Goal: Use online tool/utility: Utilize a website feature to perform a specific function

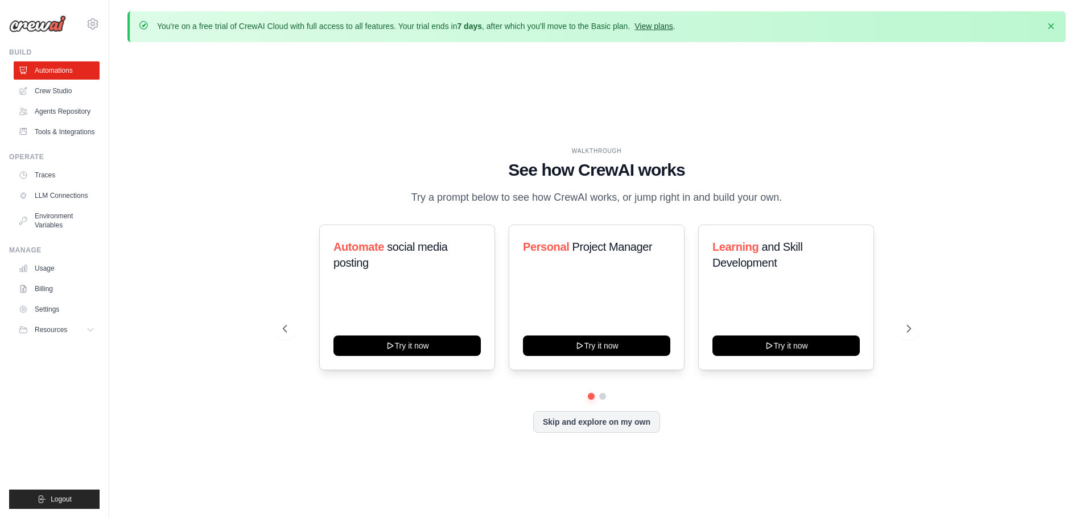
click at [658, 24] on link "View plans" at bounding box center [653, 26] width 38 height 9
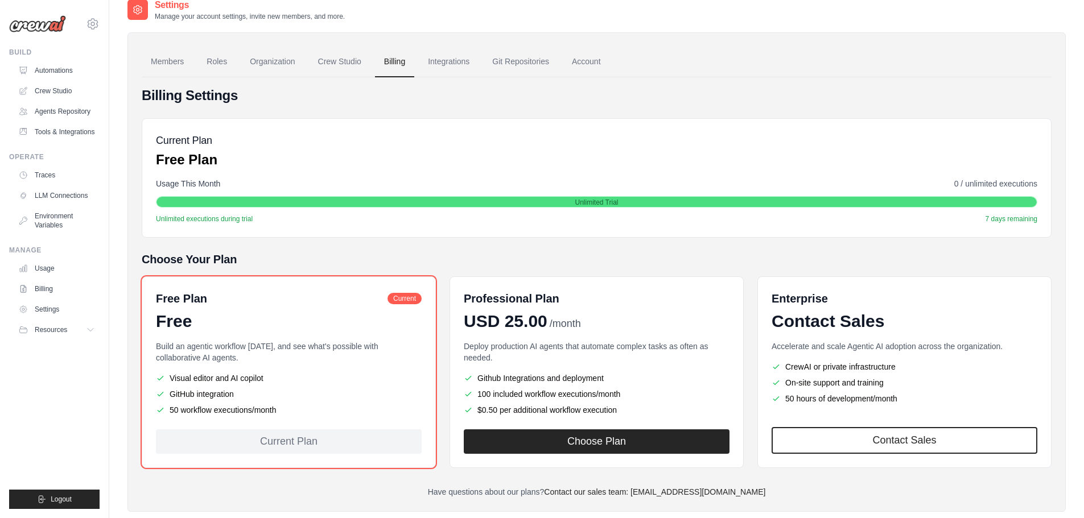
scroll to position [76, 0]
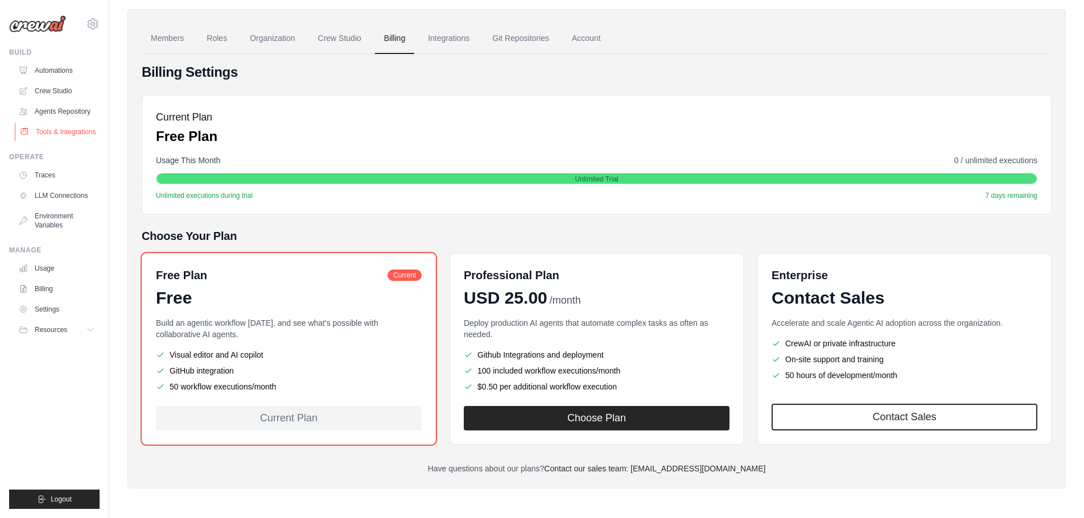
click at [77, 126] on link "Tools & Integrations" at bounding box center [58, 132] width 86 height 18
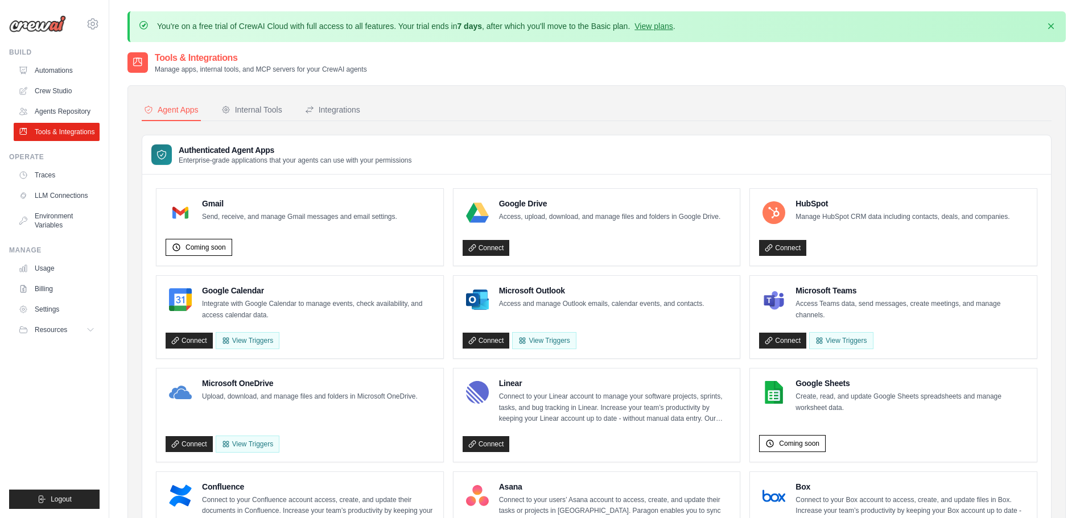
click at [249, 218] on p "Send, receive, and manage Gmail messages and email settings." at bounding box center [299, 217] width 195 height 11
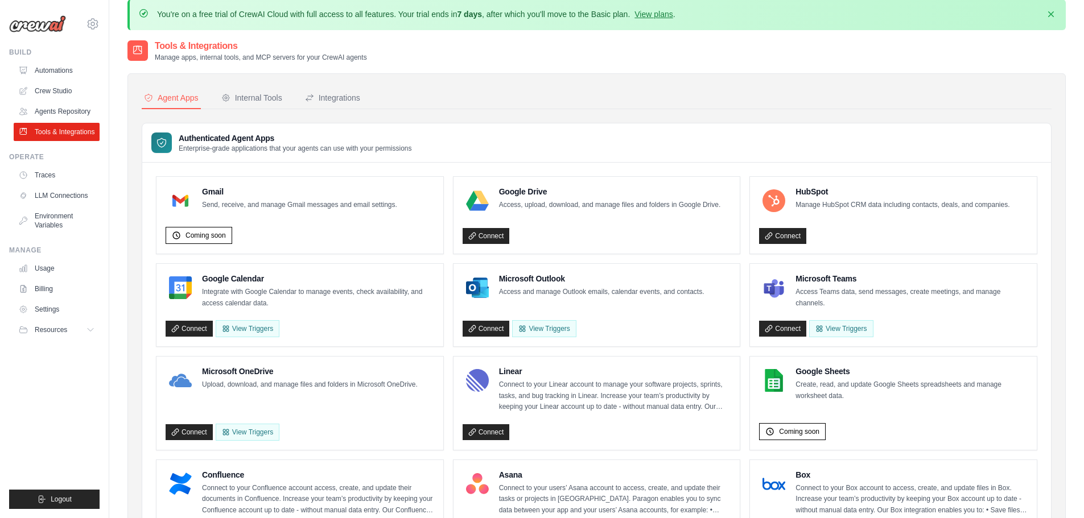
scroll to position [13, 0]
click at [207, 230] on span "Coming soon" at bounding box center [205, 234] width 40 height 9
click at [206, 234] on span "Coming soon" at bounding box center [205, 234] width 40 height 9
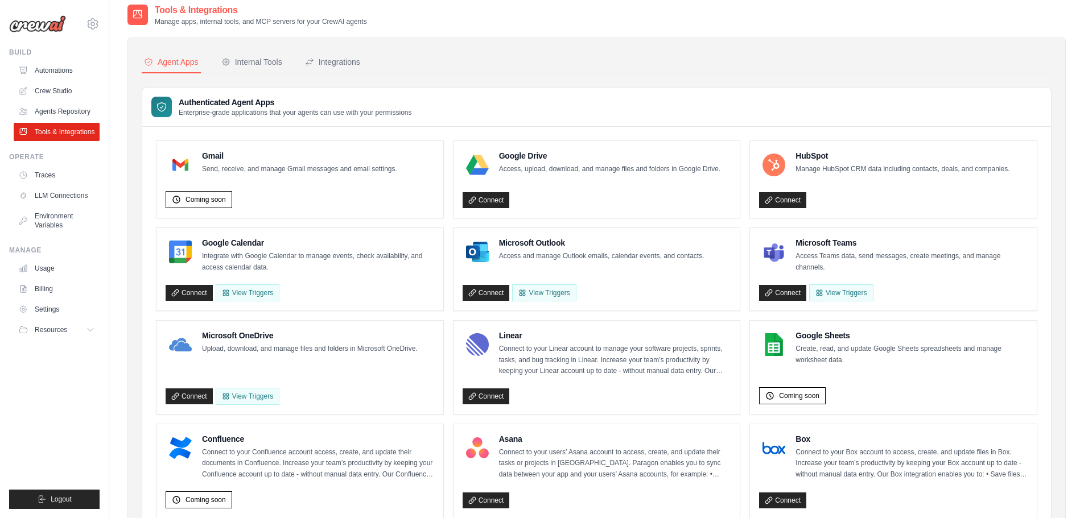
scroll to position [0, 0]
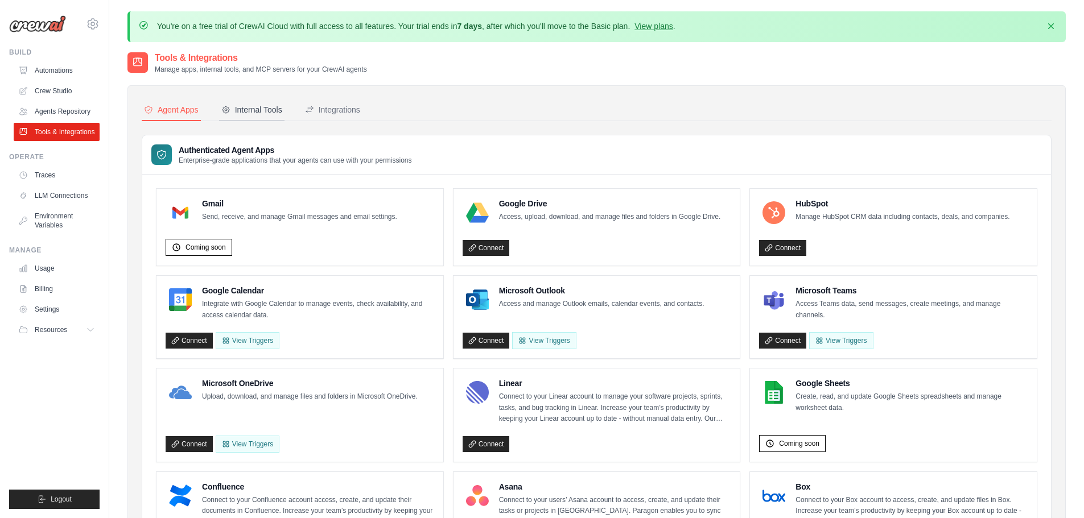
click at [254, 107] on div "Internal Tools" at bounding box center [251, 109] width 61 height 11
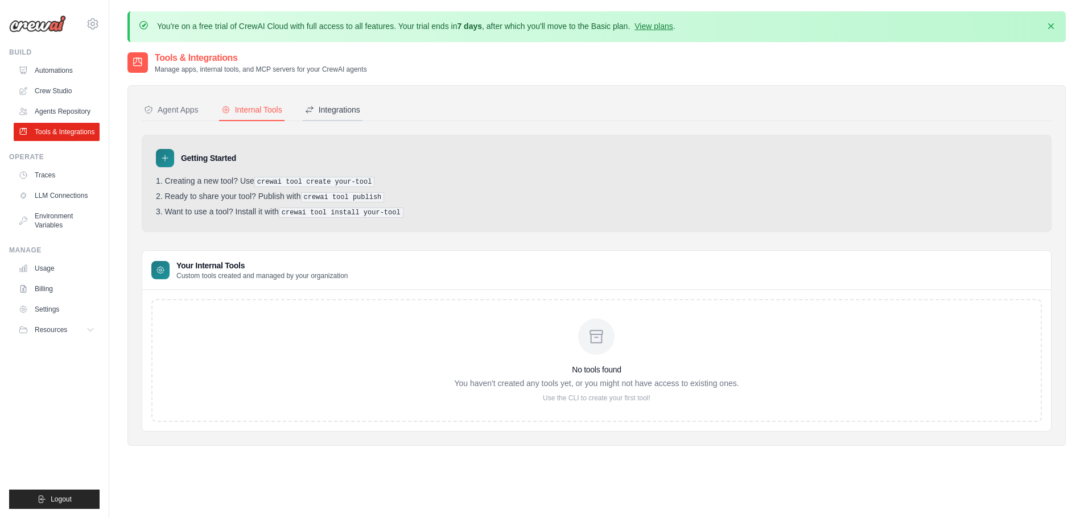
click at [336, 115] on div "Integrations" at bounding box center [332, 109] width 55 height 11
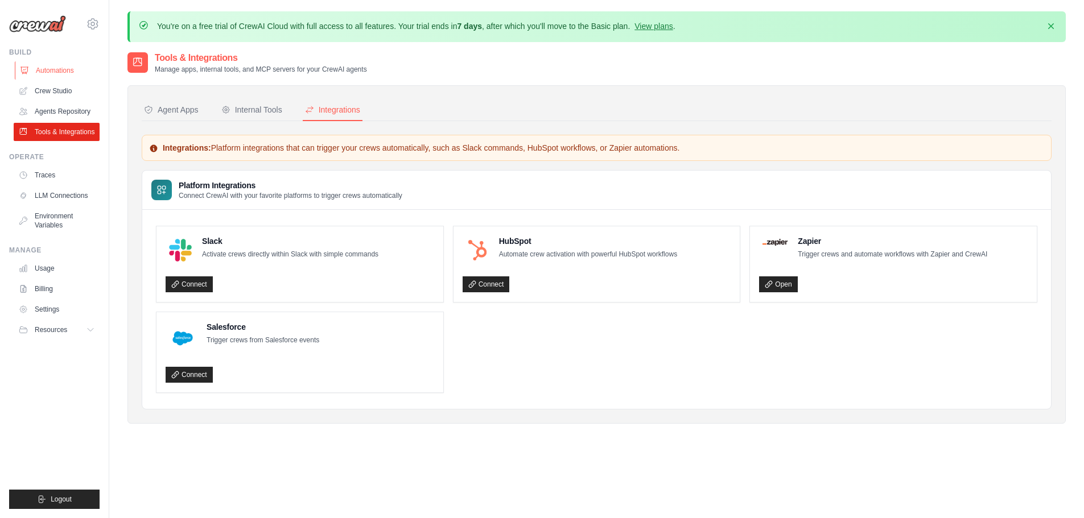
click at [42, 73] on link "Automations" at bounding box center [58, 70] width 86 height 18
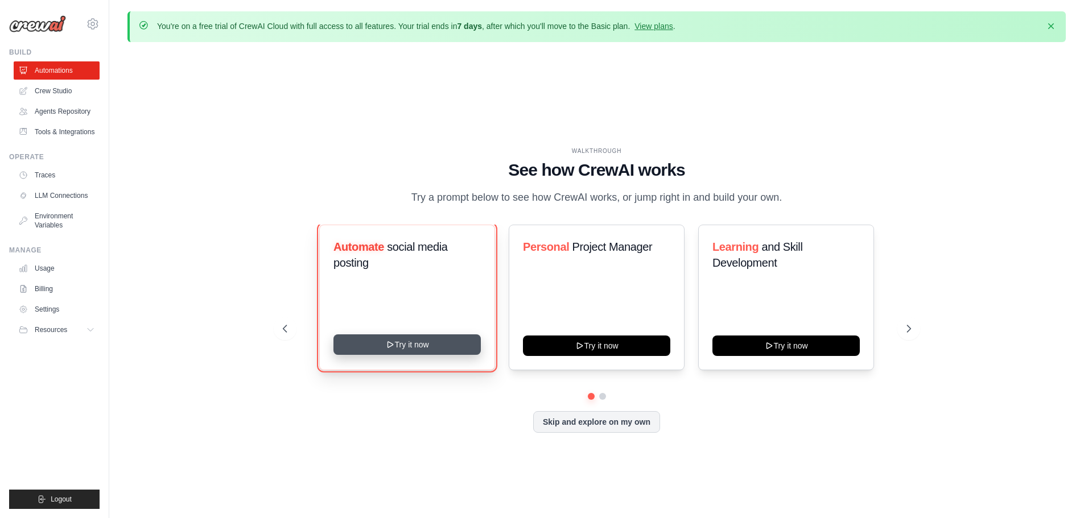
click at [412, 353] on button "Try it now" at bounding box center [406, 345] width 147 height 20
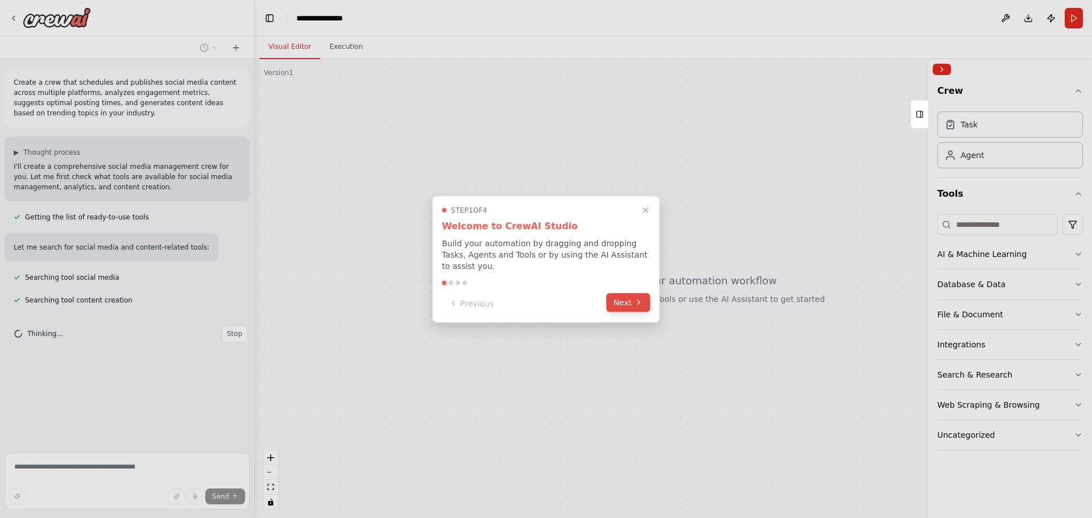
click at [629, 306] on button "Next" at bounding box center [629, 302] width 44 height 19
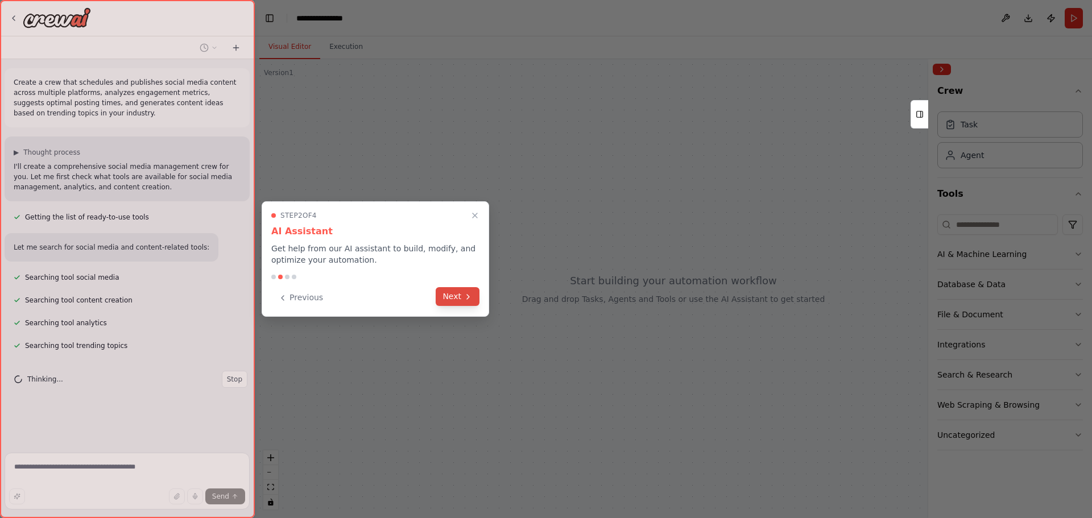
click at [464, 300] on icon at bounding box center [468, 296] width 9 height 9
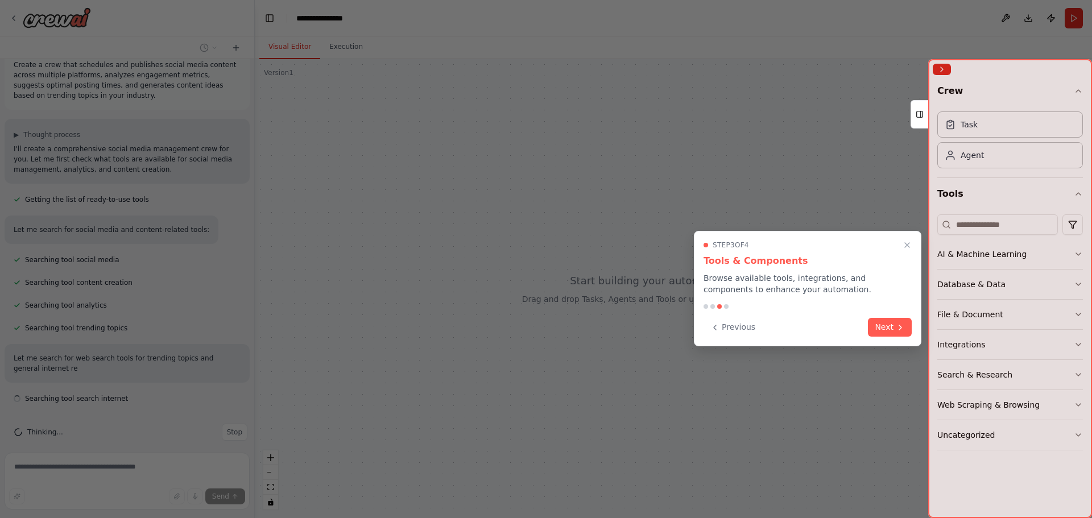
scroll to position [28, 0]
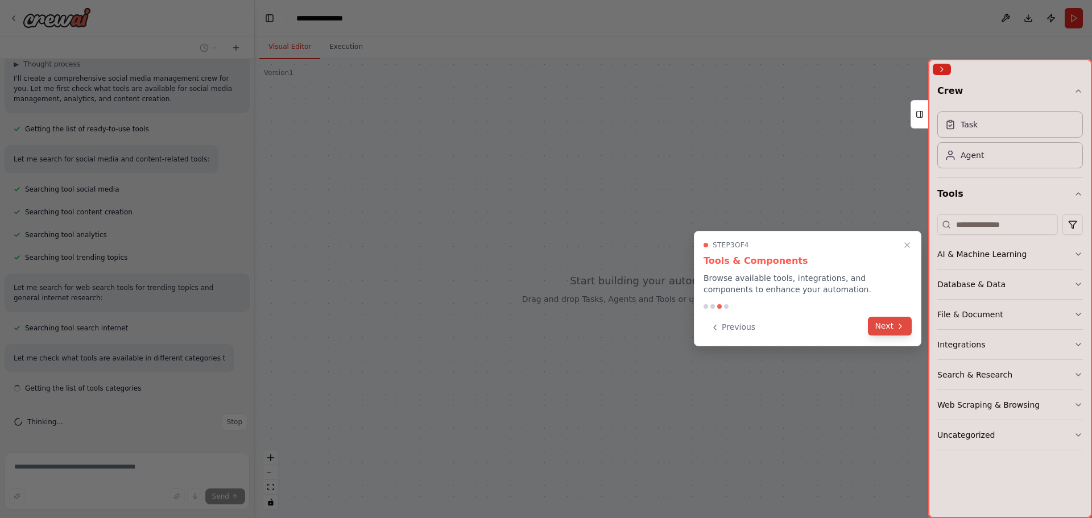
click at [905, 334] on button "Next" at bounding box center [890, 326] width 44 height 19
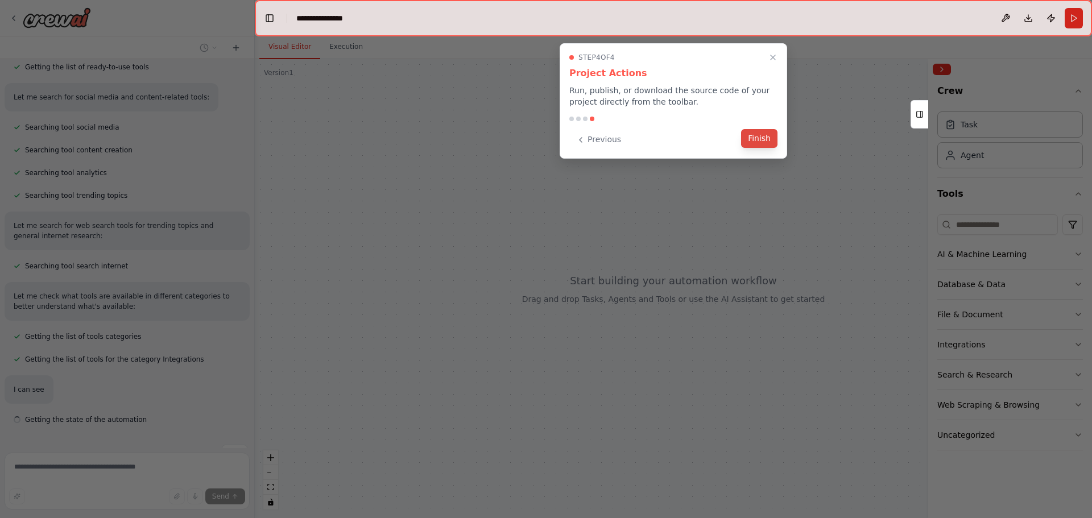
scroll to position [181, 0]
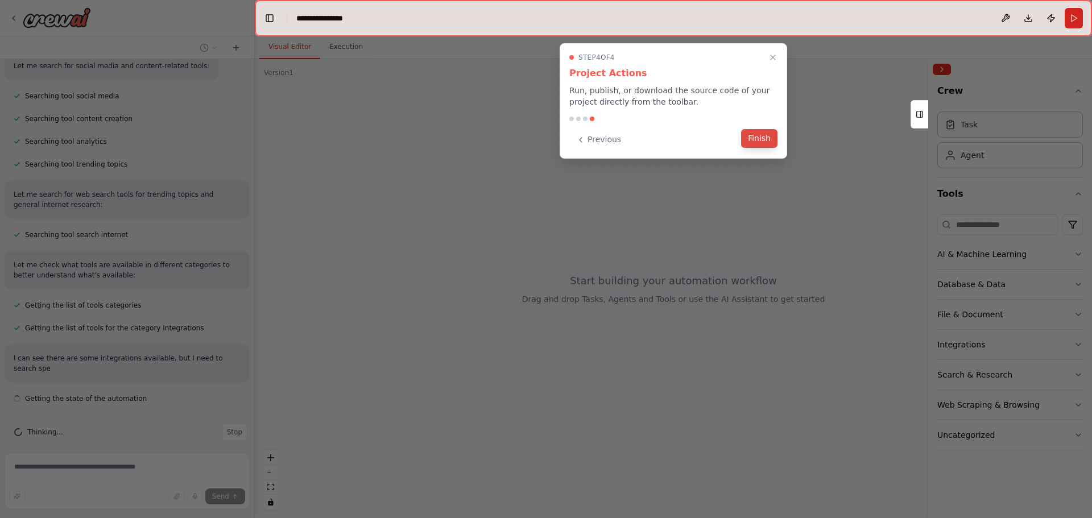
click at [762, 145] on button "Finish" at bounding box center [759, 138] width 36 height 19
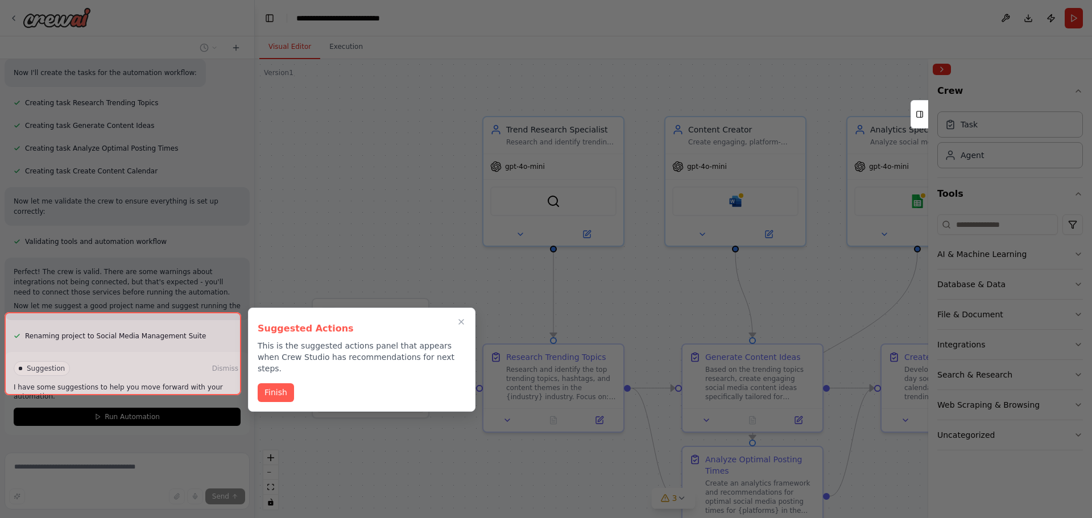
scroll to position [898, 0]
click at [270, 385] on button "Finish" at bounding box center [276, 391] width 36 height 19
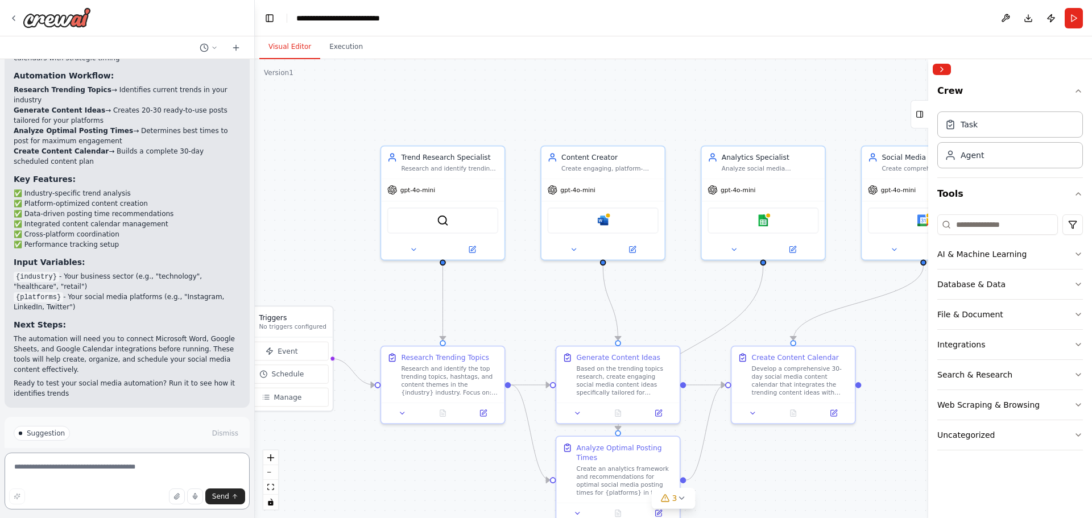
scroll to position [1341, 0]
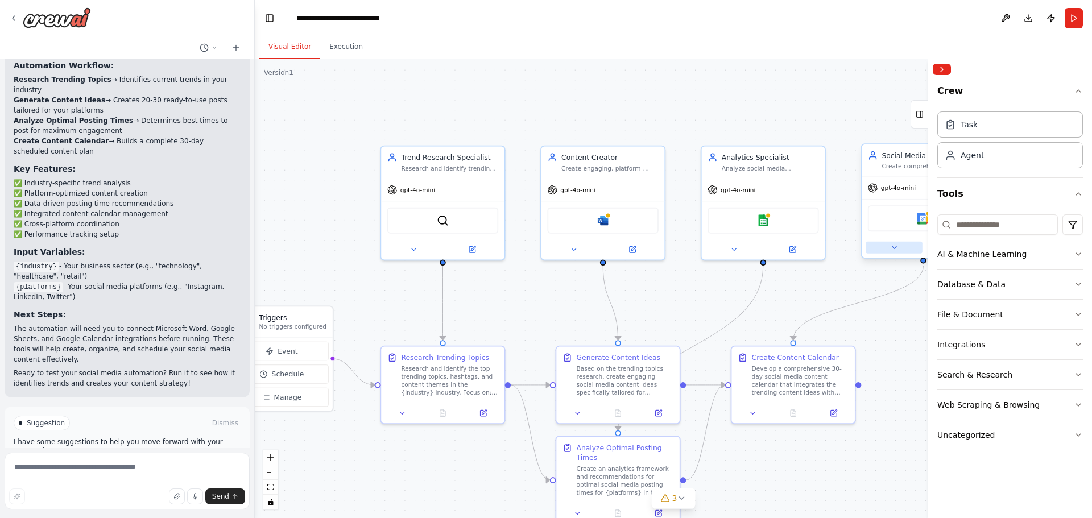
click at [900, 251] on button at bounding box center [894, 248] width 56 height 12
click at [1086, 85] on div "Crew Task Agent Tools AI & Machine Learning Database & Data File & Document Int…" at bounding box center [1011, 299] width 164 height 439
click at [949, 71] on div at bounding box center [1011, 69] width 164 height 20
click at [949, 71] on button "Collapse right sidebar" at bounding box center [942, 69] width 18 height 11
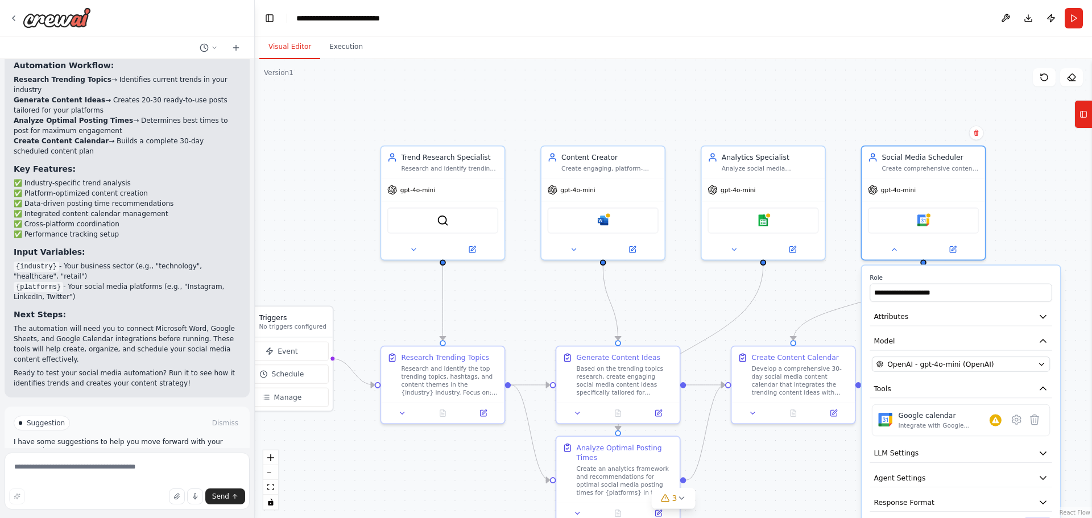
click at [1066, 229] on div ".deletable-edge-delete-btn { width: 20px; height: 20px; border: 0px solid #ffff…" at bounding box center [673, 288] width 837 height 459
click at [1055, 237] on div ".deletable-edge-delete-btn { width: 20px; height: 20px; border: 0px solid #ffff…" at bounding box center [673, 288] width 837 height 459
click at [731, 245] on icon at bounding box center [734, 248] width 8 height 8
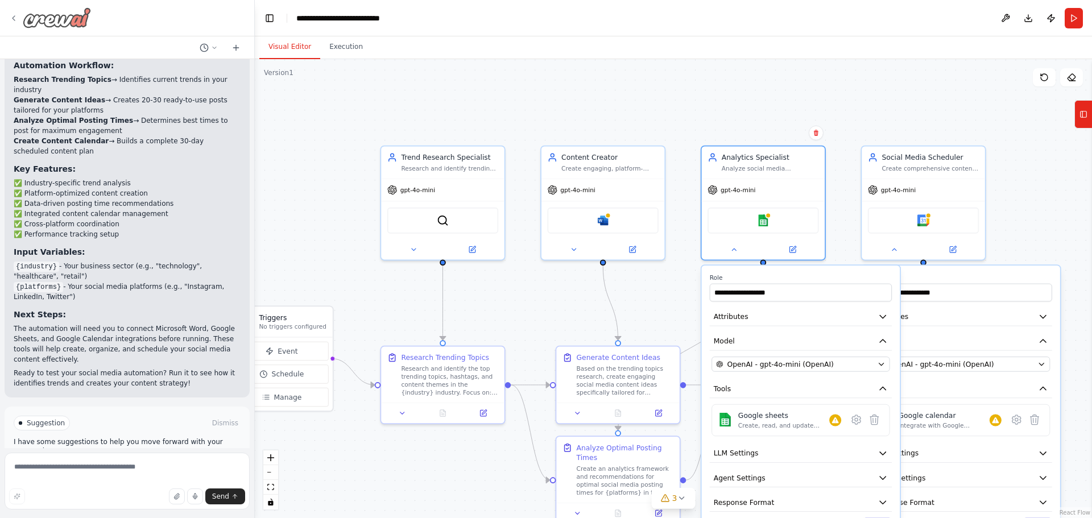
click at [59, 20] on img at bounding box center [57, 17] width 68 height 20
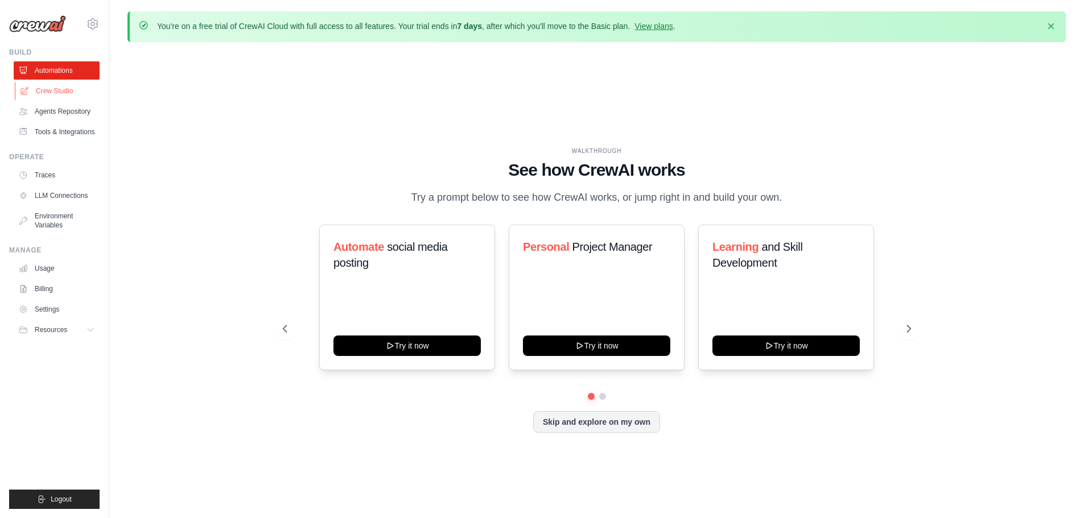
click at [60, 98] on link "Crew Studio" at bounding box center [58, 91] width 86 height 18
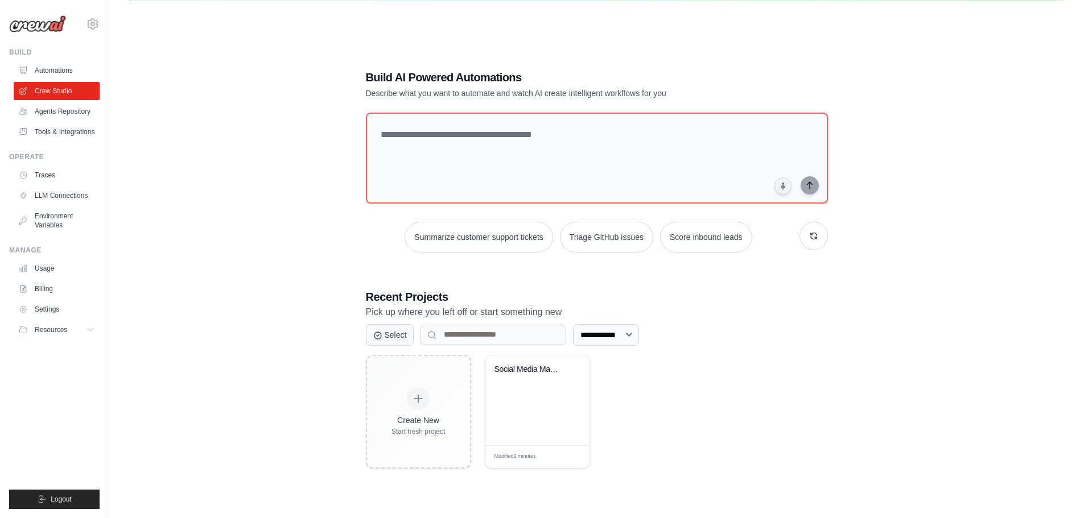
scroll to position [63, 0]
